Goal: Task Accomplishment & Management: Use online tool/utility

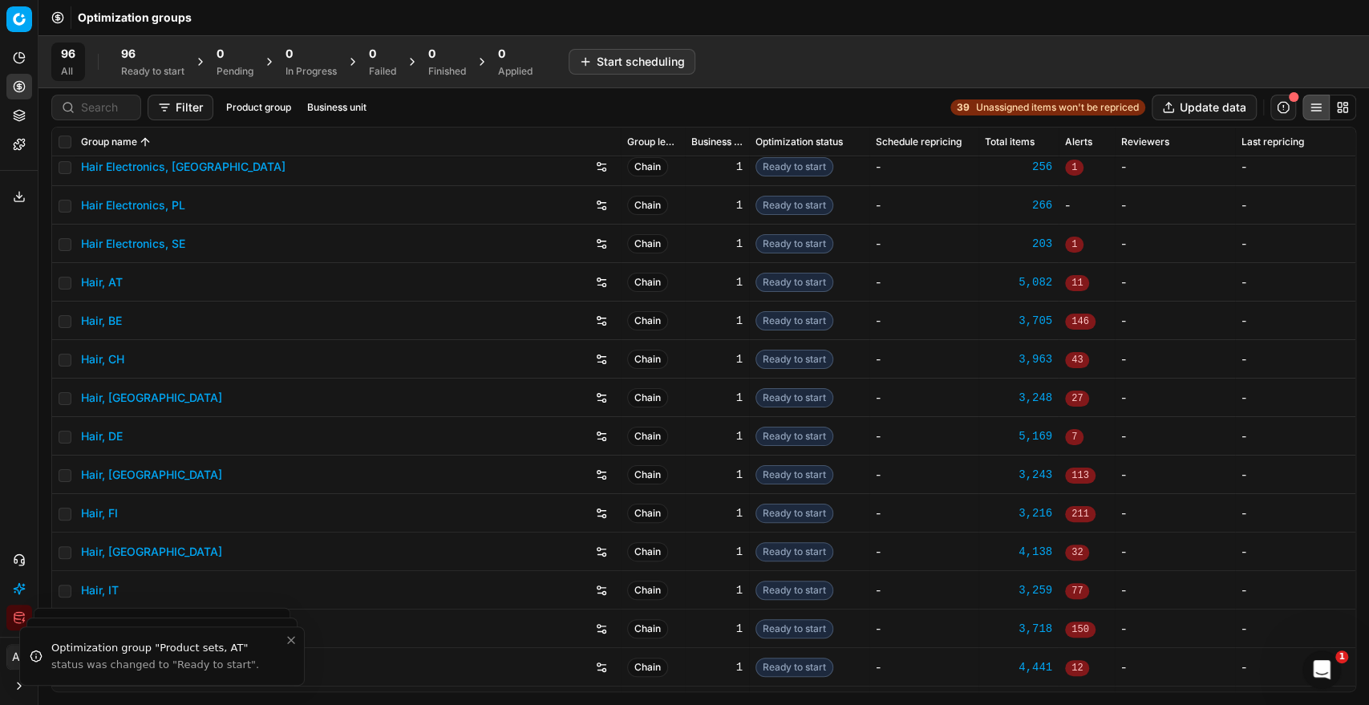
scroll to position [356, 0]
click at [105, 436] on link "Hair, DE" at bounding box center [102, 435] width 42 height 16
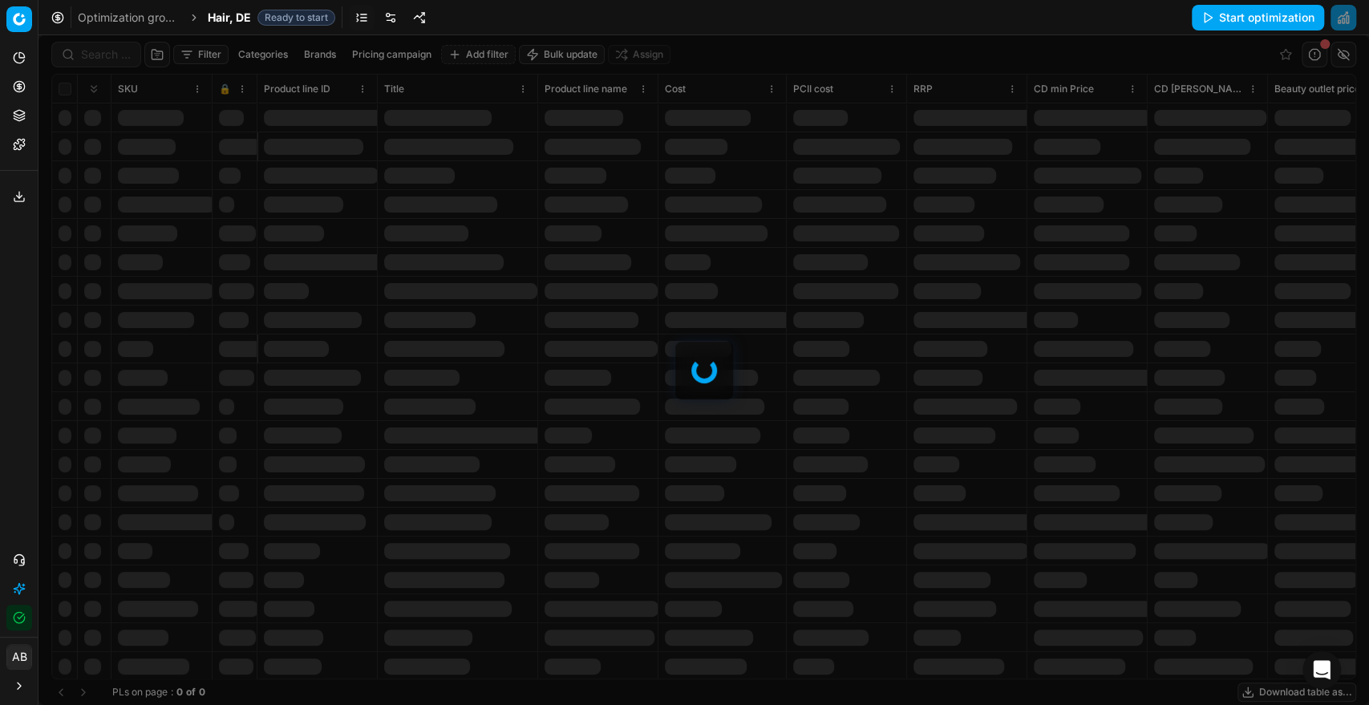
click at [94, 53] on div at bounding box center [703, 370] width 1331 height 670
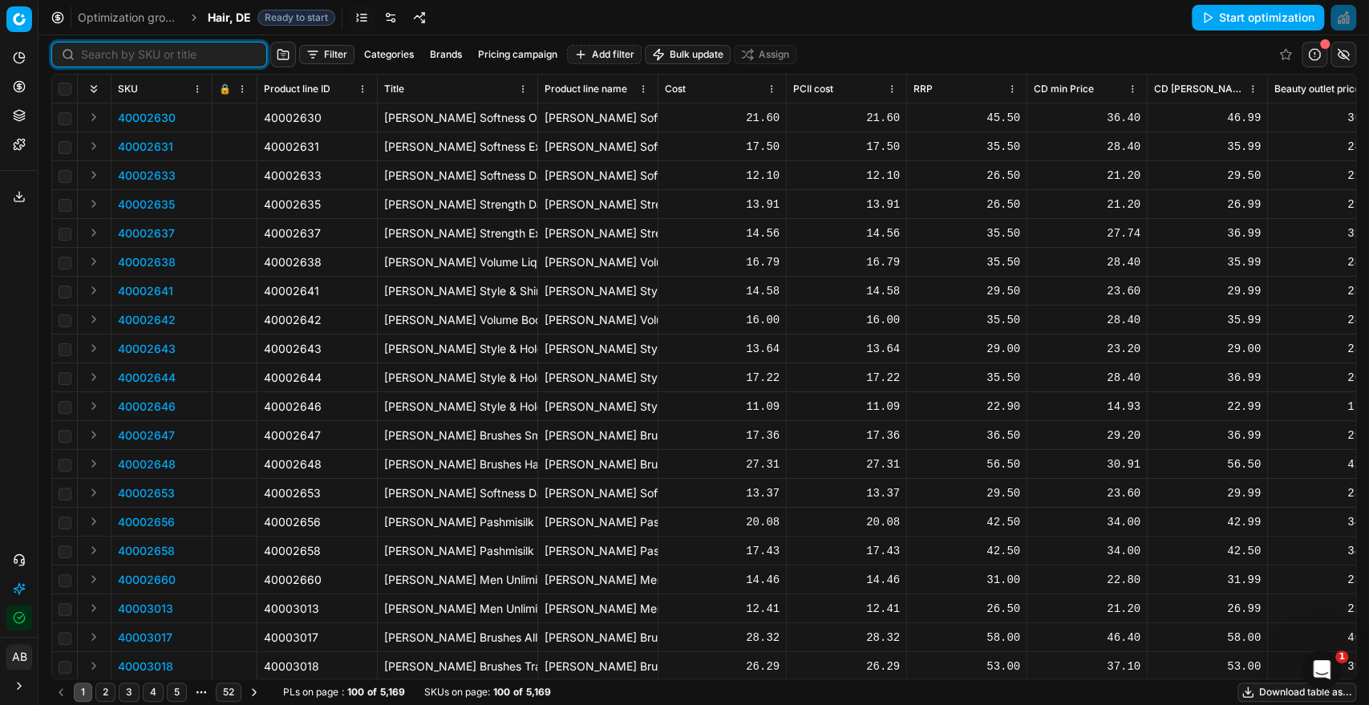
click at [98, 63] on div at bounding box center [159, 55] width 216 height 26
paste input "90017108-0026895"
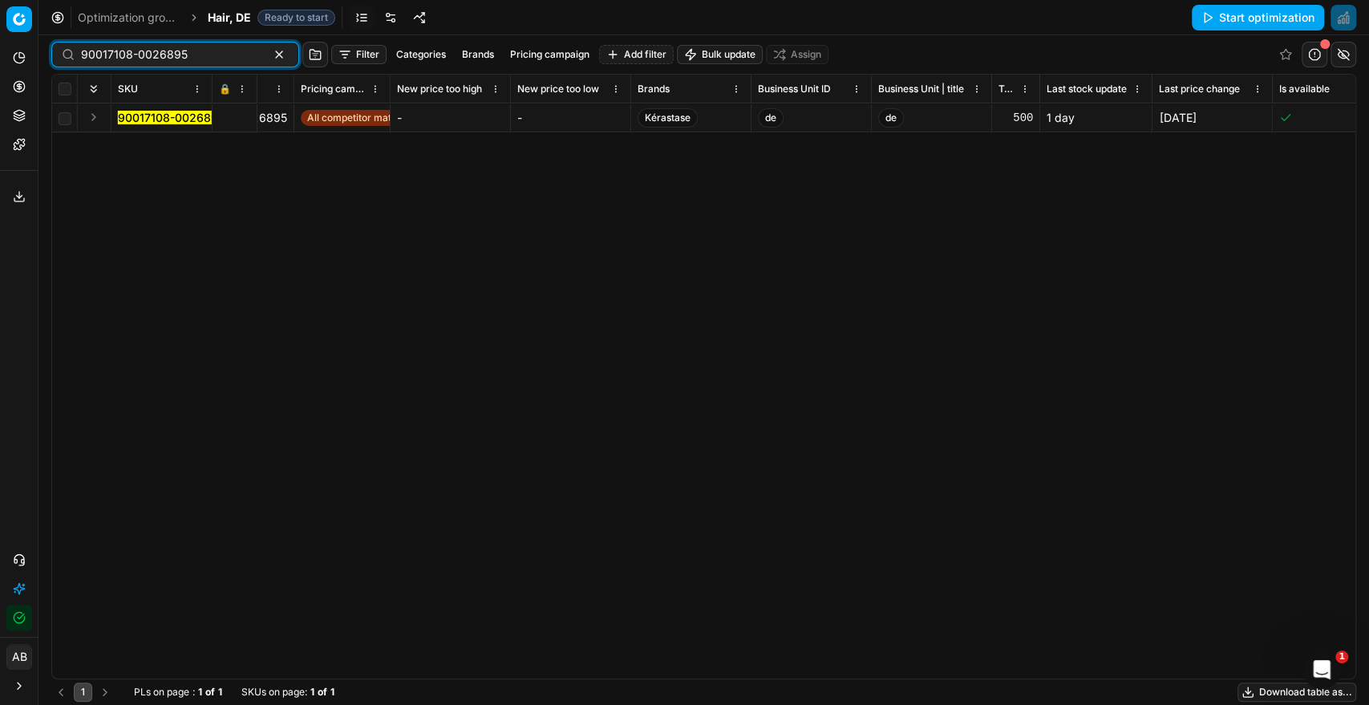
scroll to position [0, 3296]
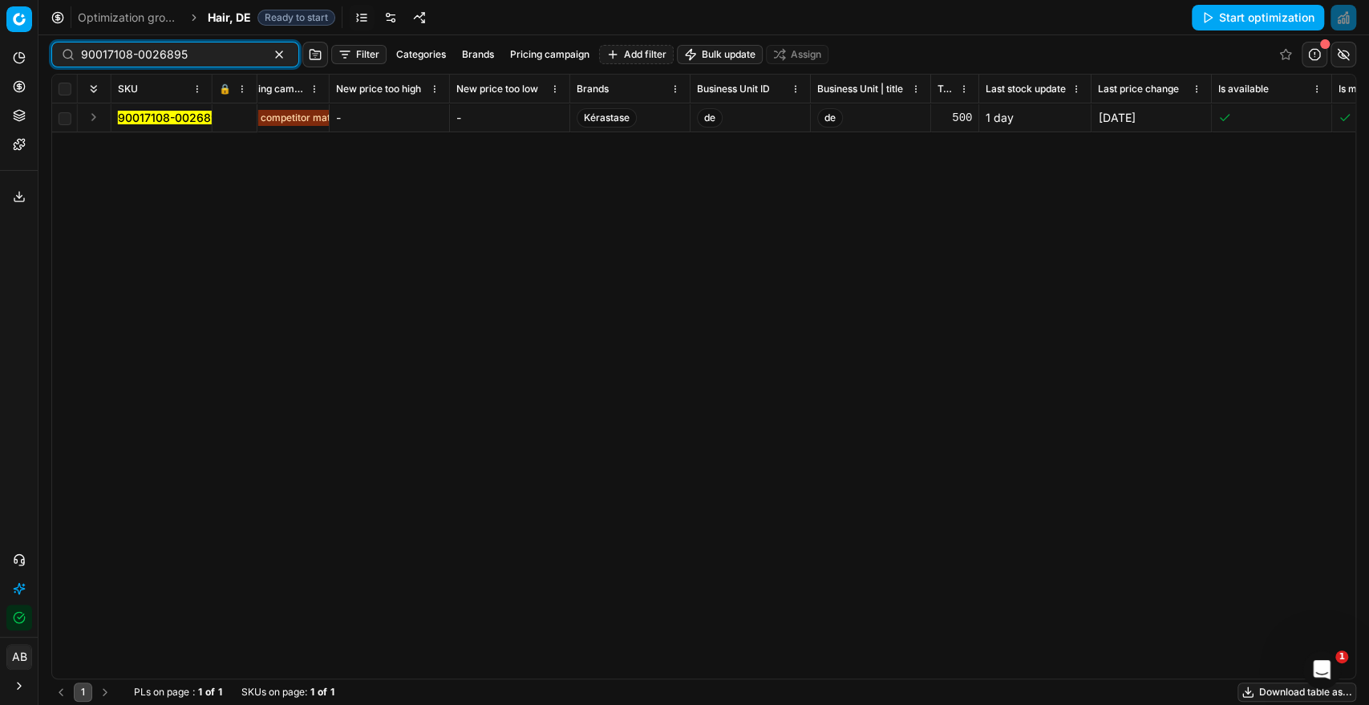
type input "90017108-0026895"
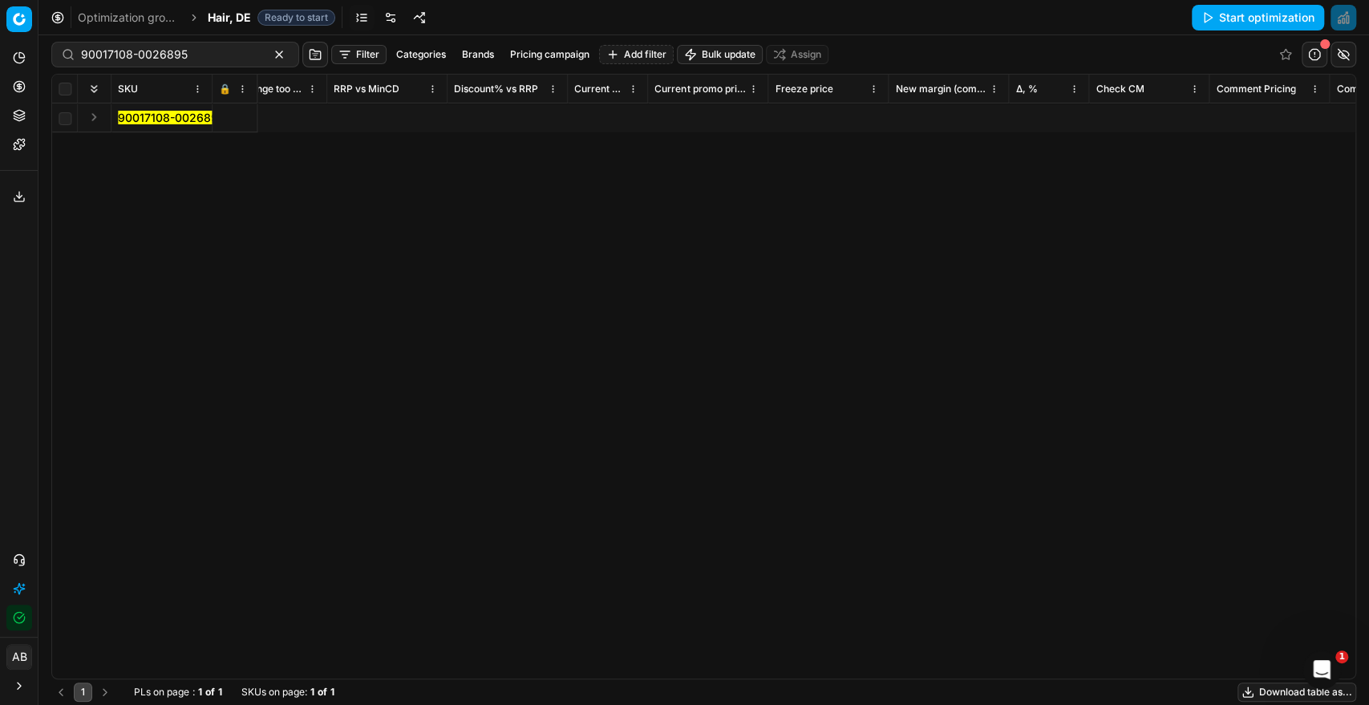
scroll to position [0, 9263]
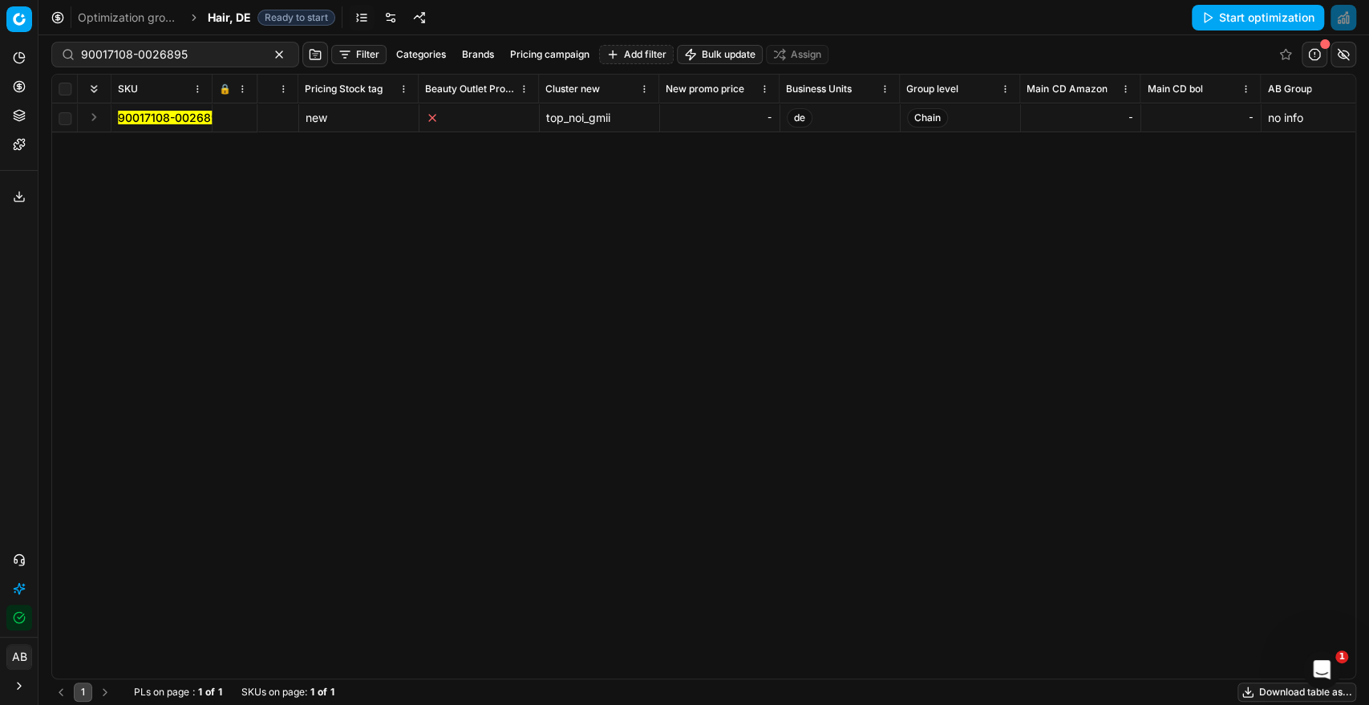
click at [707, 116] on div "-" at bounding box center [720, 118] width 107 height 16
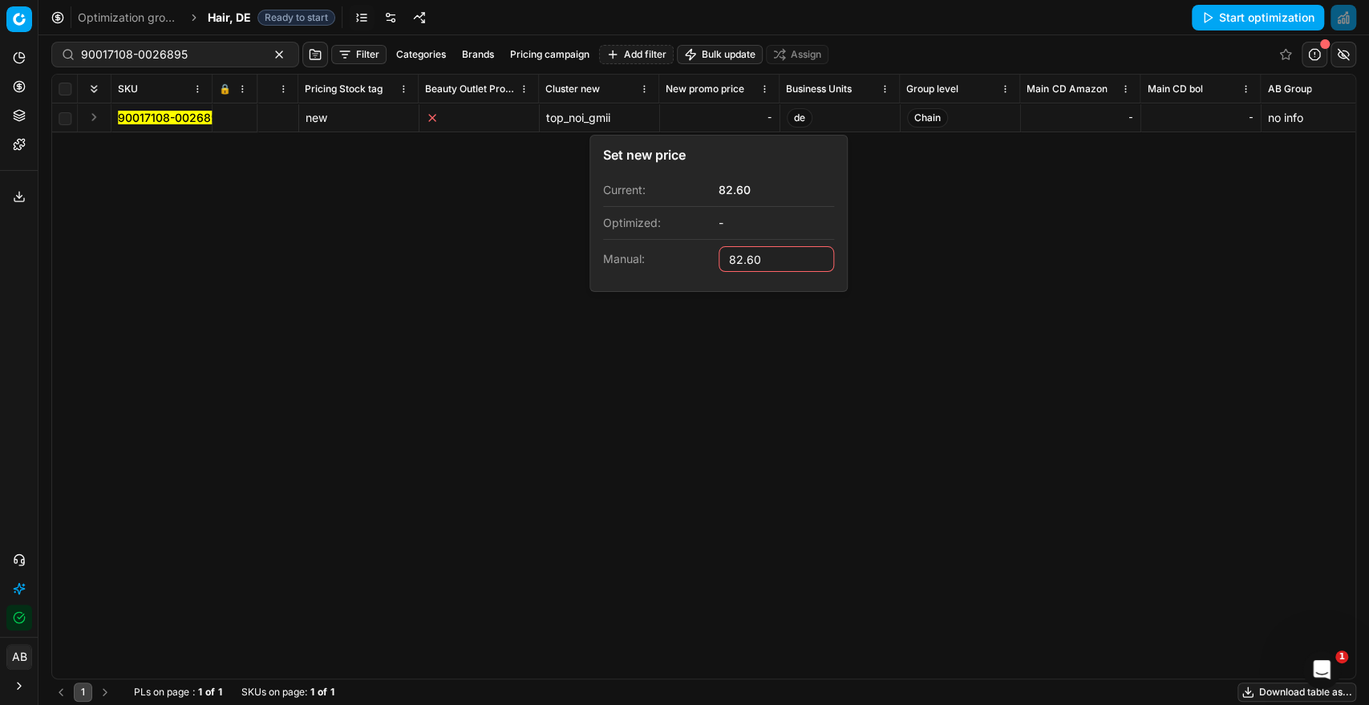
type input "82.60"
click at [383, 375] on div "SKU 🔒 Product line ID Title Product line name Cost PCII cost RRP CD min Price C…" at bounding box center [703, 377] width 1303 height 604
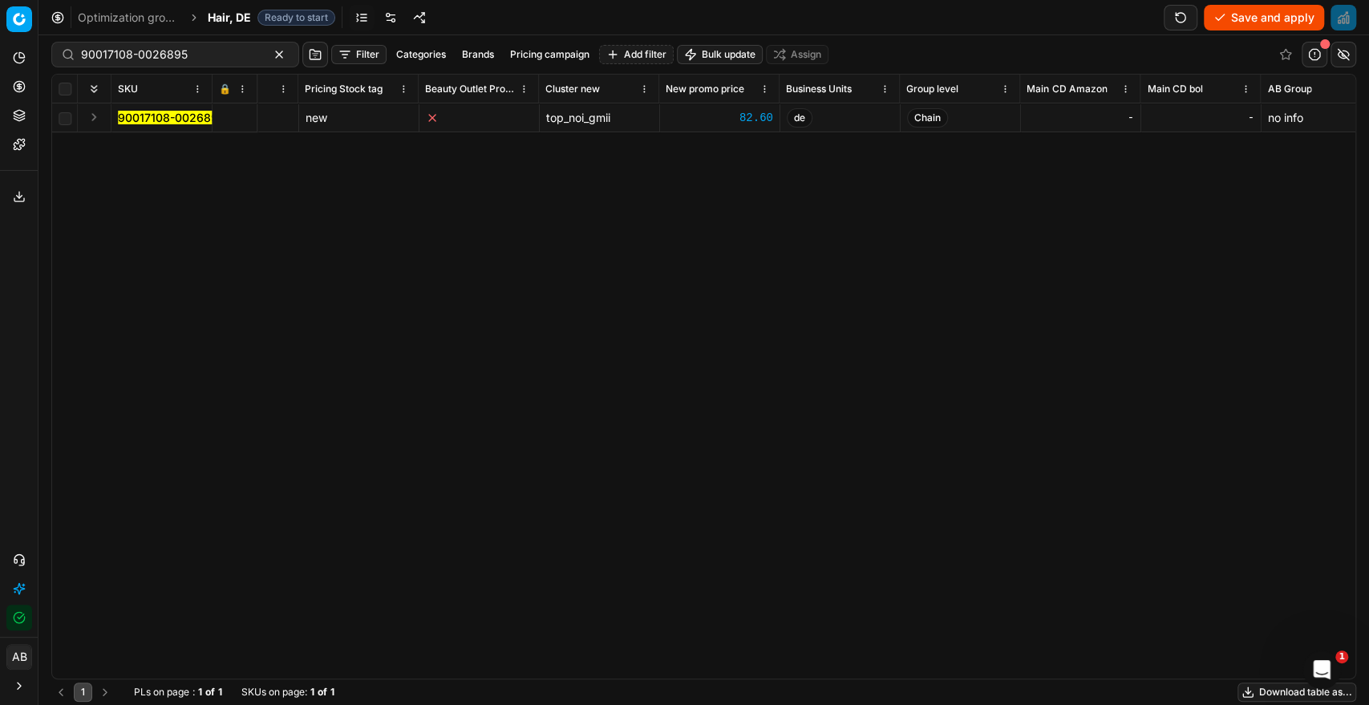
drag, startPoint x: 1228, startPoint y: 27, endPoint x: 1181, endPoint y: 49, distance: 52.0
click at [1228, 27] on button "Save and apply" at bounding box center [1264, 18] width 120 height 26
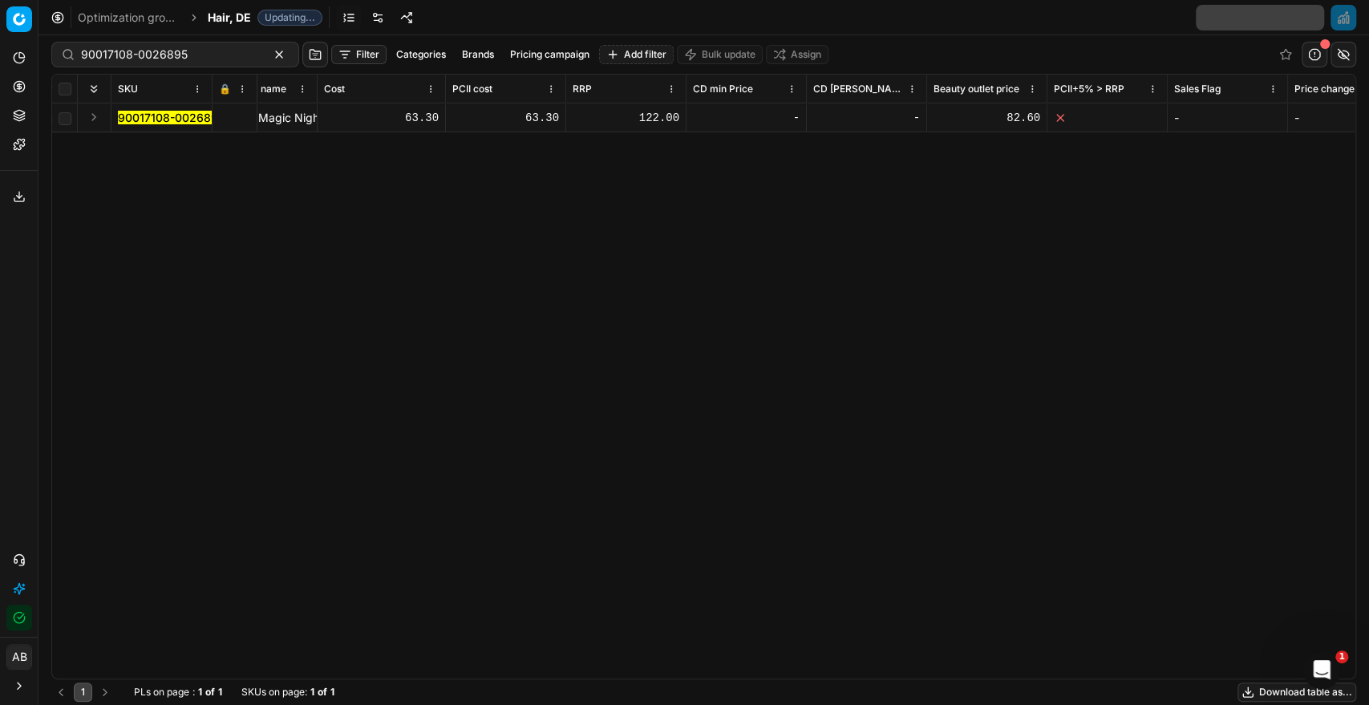
scroll to position [0, 0]
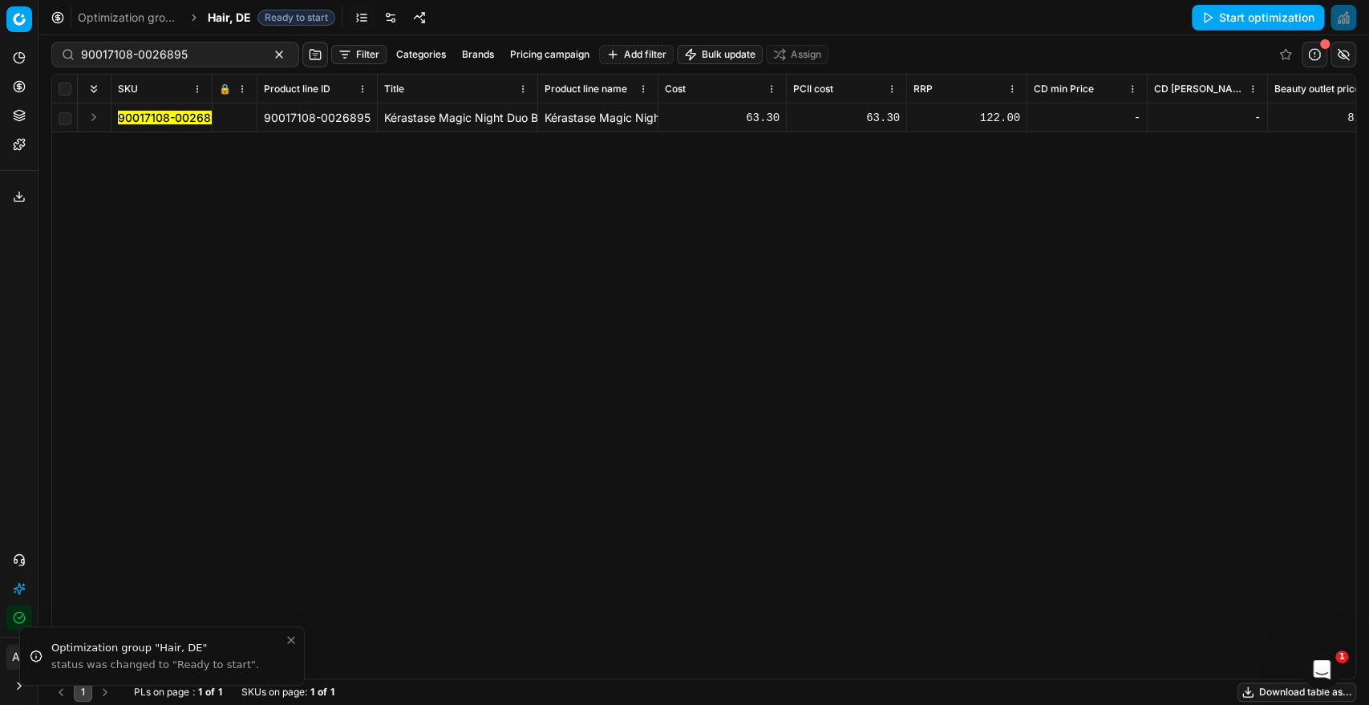
click at [226, 119] on icon at bounding box center [224, 118] width 10 height 10
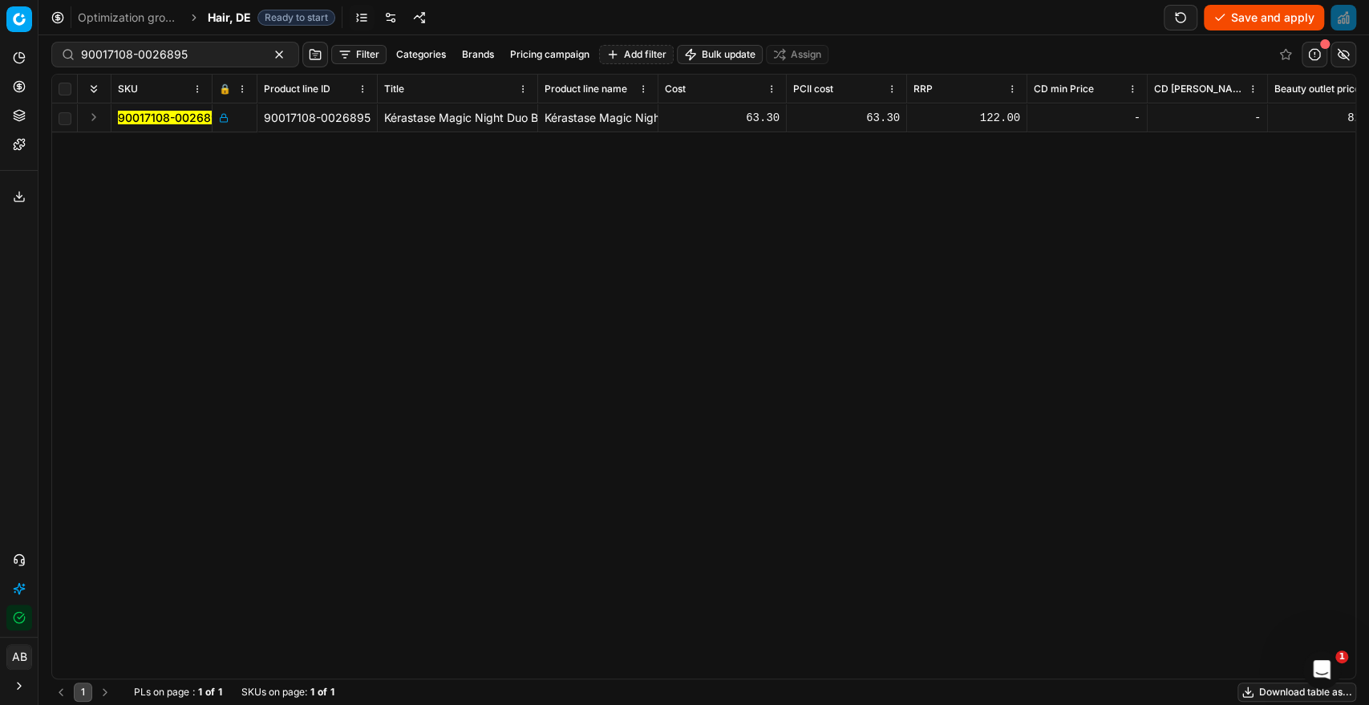
click at [1257, 26] on button "Save and apply" at bounding box center [1264, 18] width 120 height 26
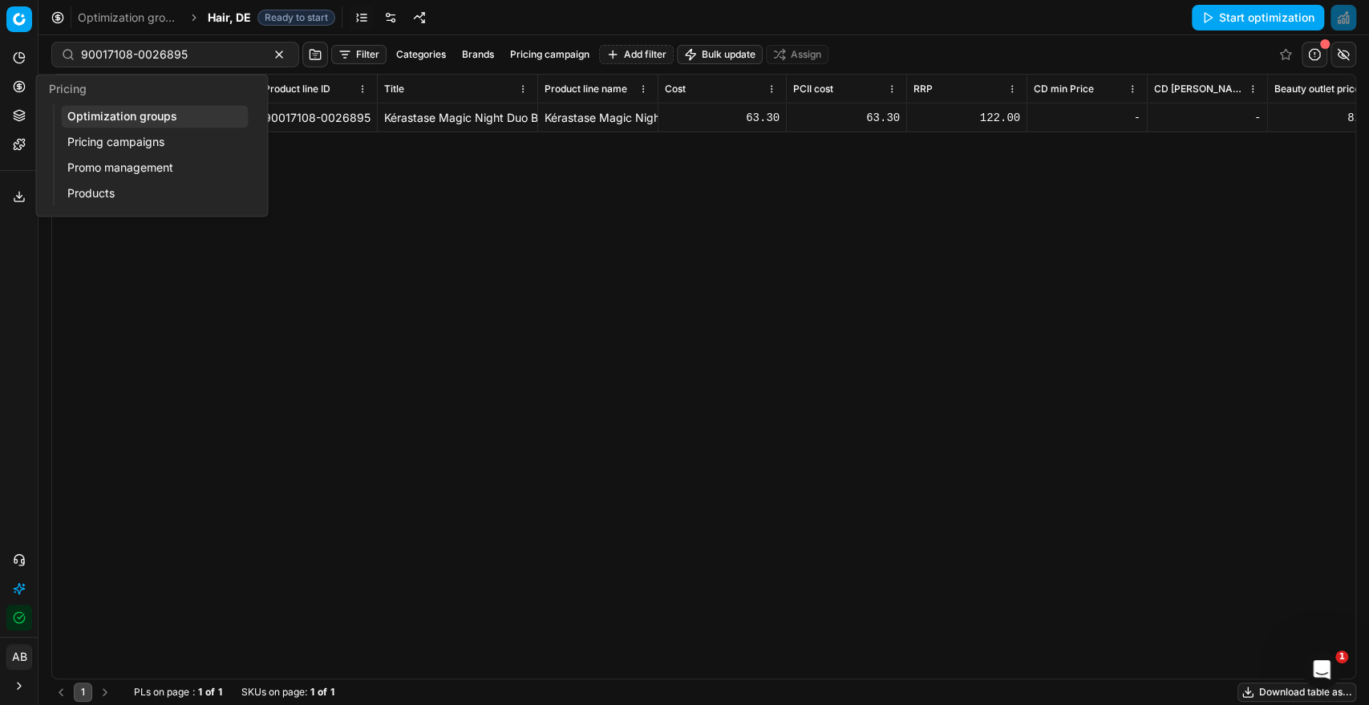
click at [106, 116] on link "Optimization groups" at bounding box center [154, 116] width 187 height 22
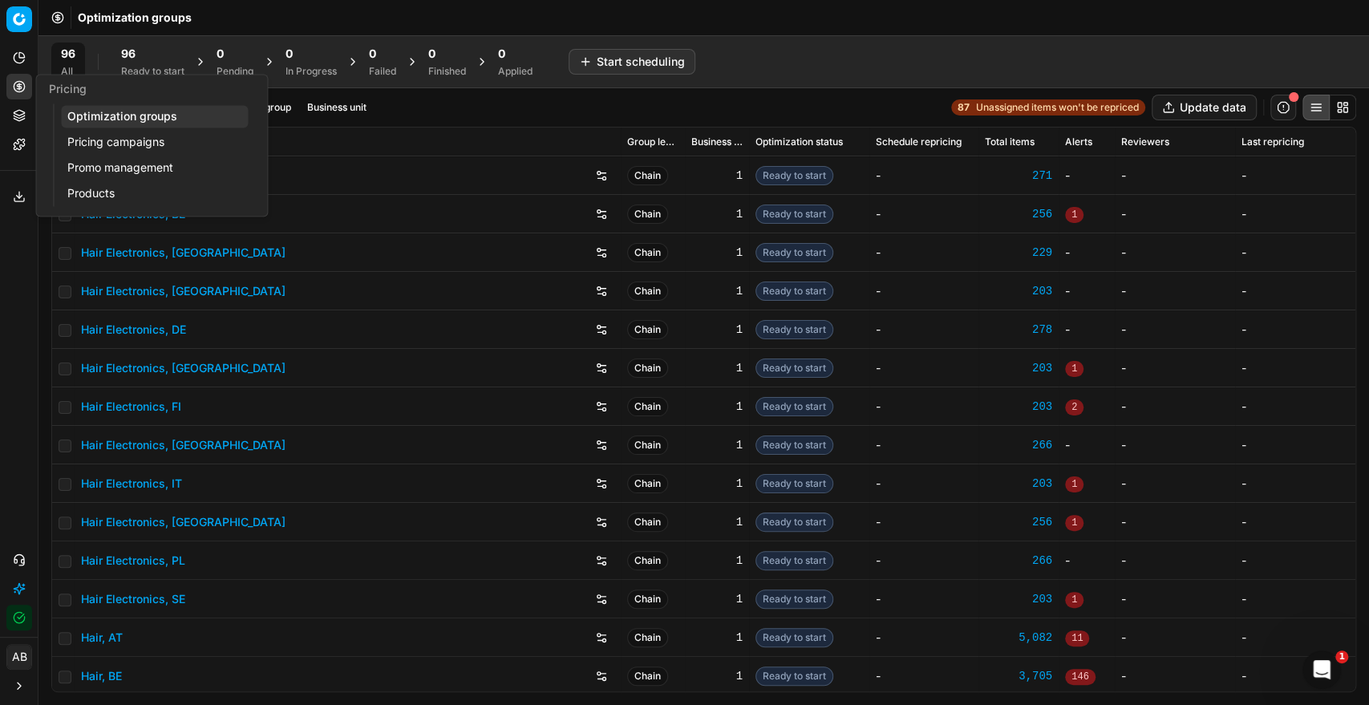
click at [128, 59] on span "96" at bounding box center [128, 54] width 14 height 16
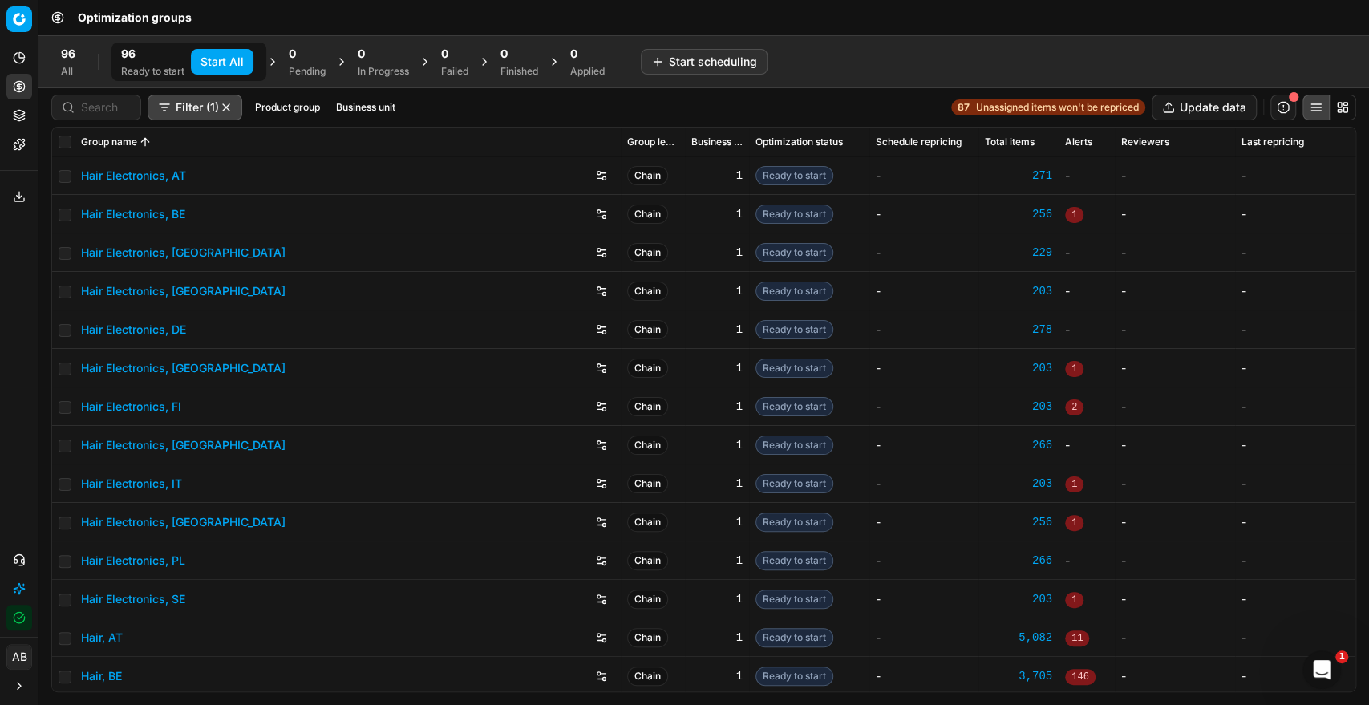
click at [209, 58] on button "Start All" at bounding box center [222, 62] width 63 height 26
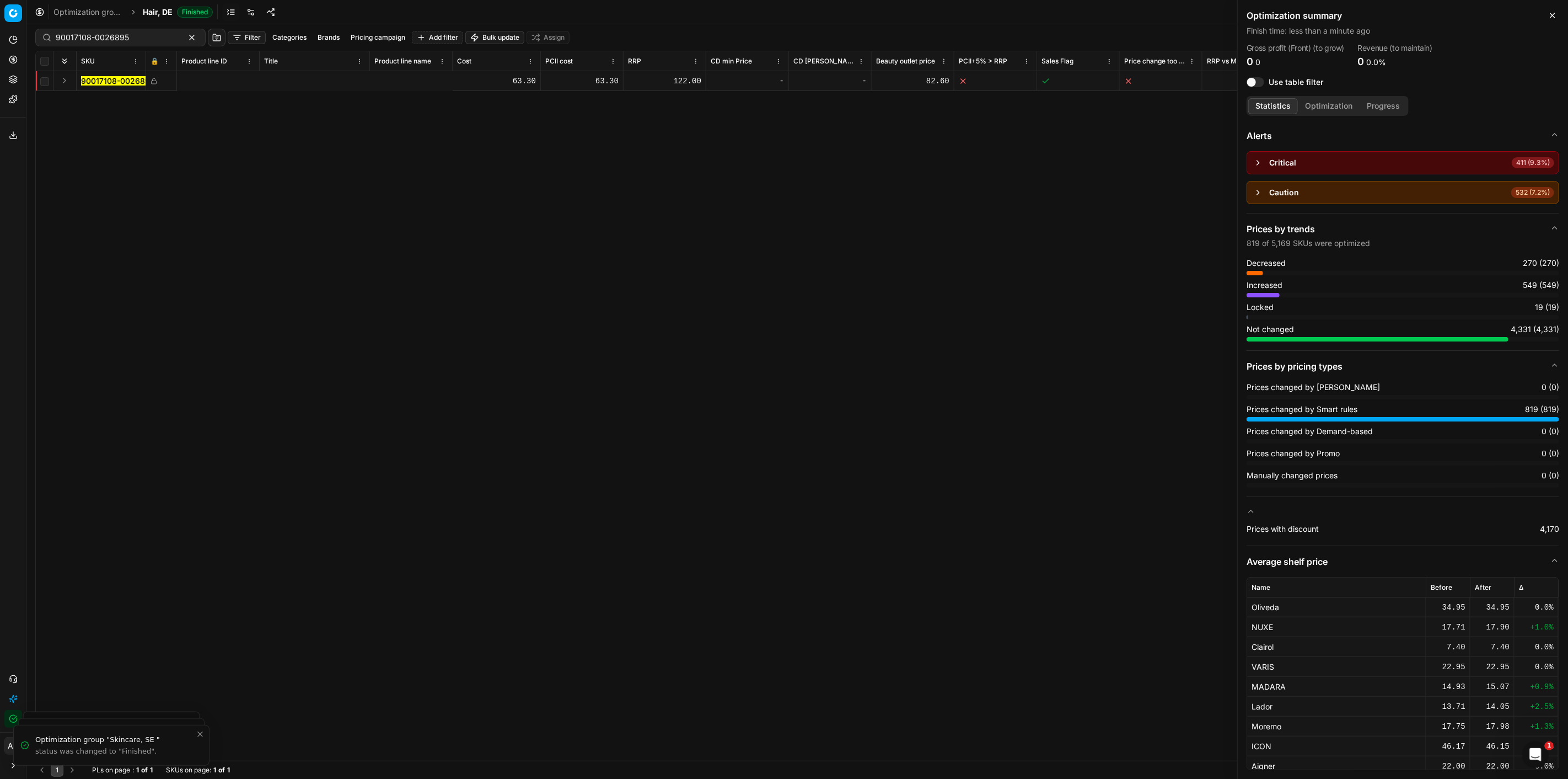
scroll to position [0, 536]
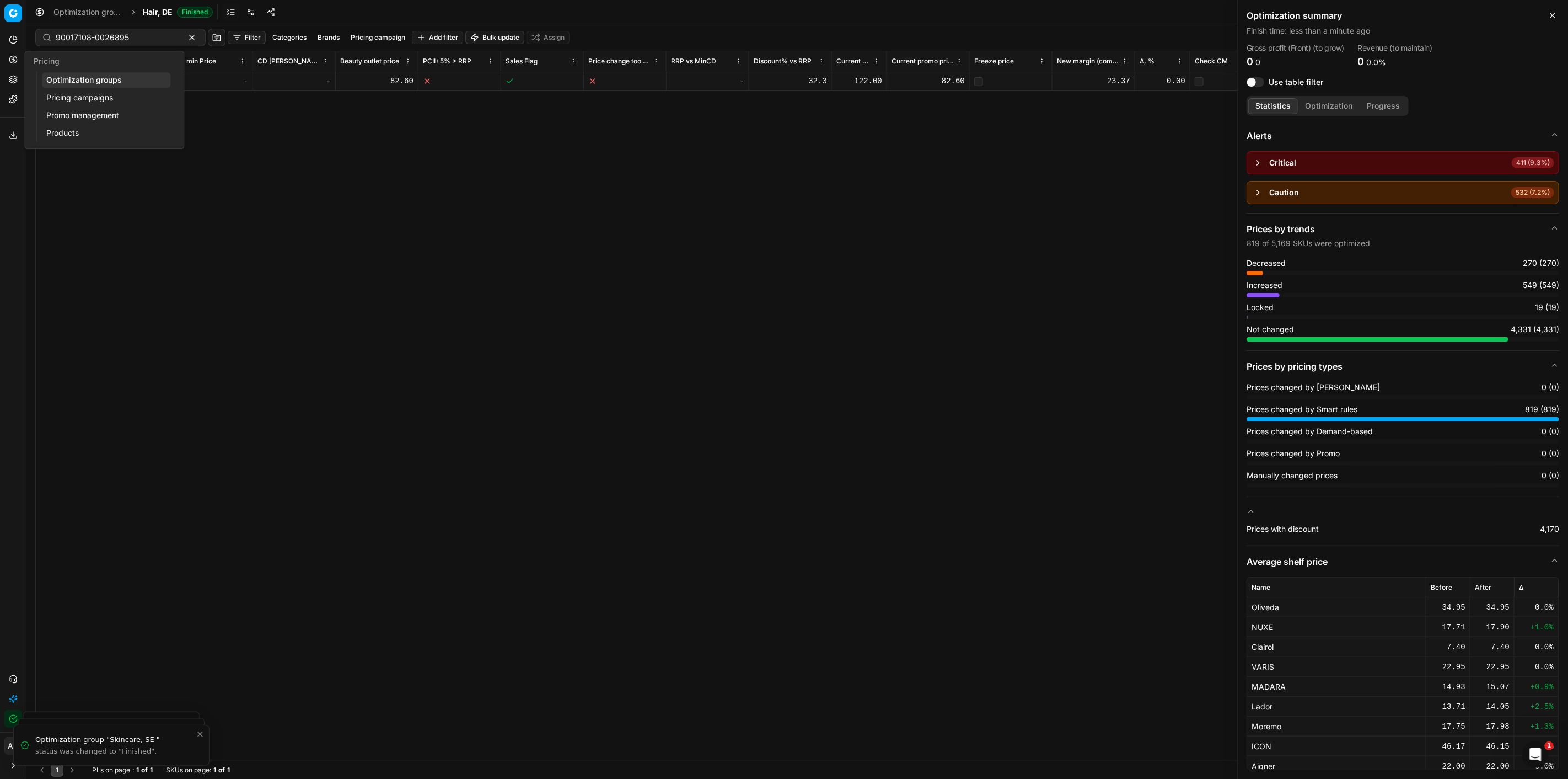
click at [74, 75] on link "Optimization groups" at bounding box center [106, 80] width 129 height 15
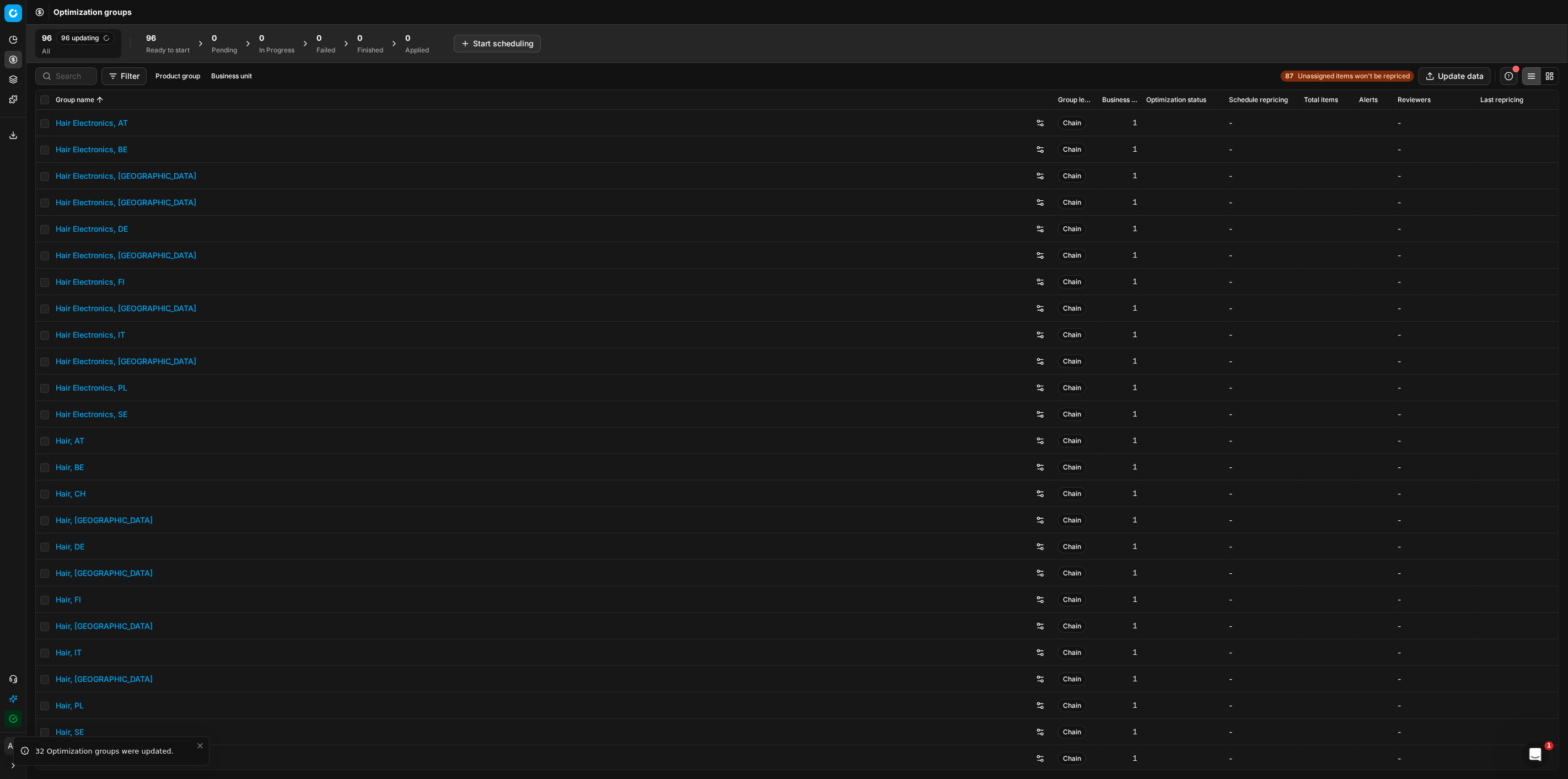
click at [178, 40] on div "96" at bounding box center [168, 38] width 43 height 11
